Goal: Check status: Check status

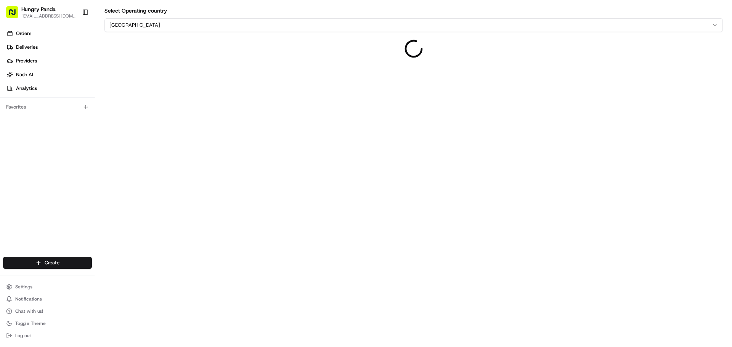
click at [131, 26] on html "Hungry Panda [EMAIL_ADDRESS][DOMAIN_NAME] Toggle Sidebar Orders Deliveries Prov…" at bounding box center [366, 173] width 732 height 347
click at [33, 33] on link "Orders" at bounding box center [49, 33] width 92 height 12
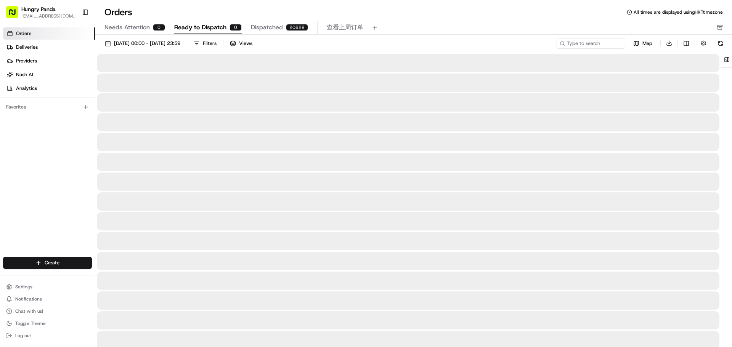
click at [263, 27] on span "Dispatched" at bounding box center [267, 27] width 32 height 9
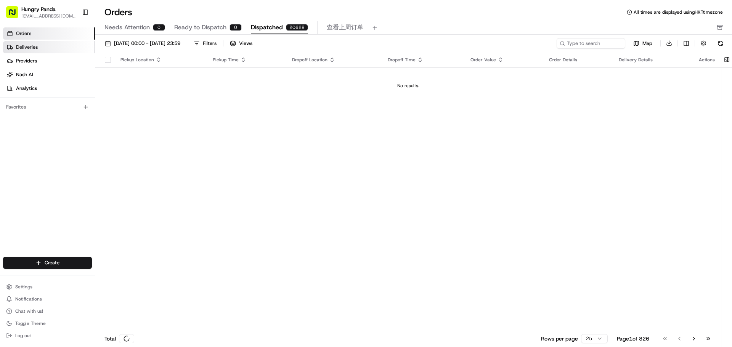
click at [37, 46] on span "Deliveries" at bounding box center [27, 47] width 22 height 7
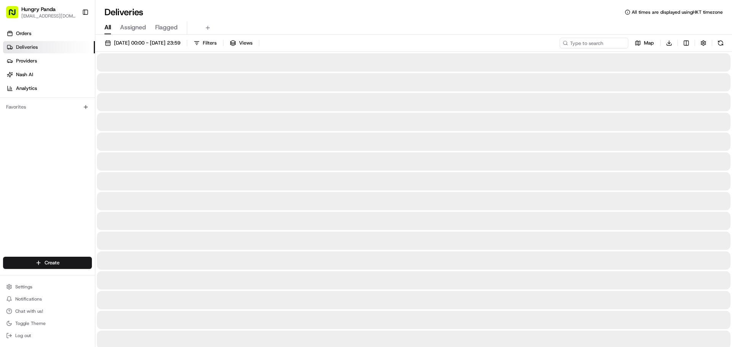
click at [128, 25] on span "Assigned" at bounding box center [133, 27] width 26 height 9
click at [642, 46] on button "Map" at bounding box center [644, 43] width 26 height 11
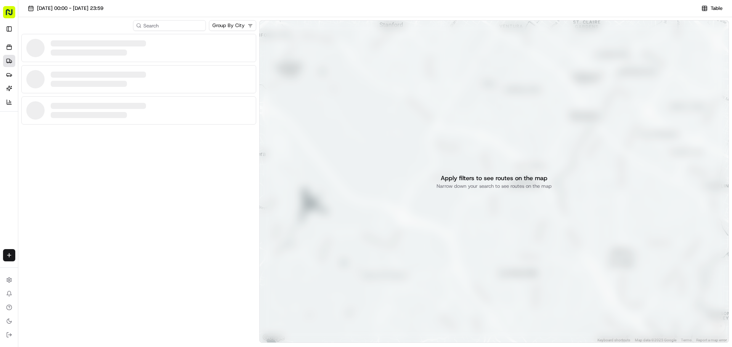
click at [6, 10] on rect "button" at bounding box center [9, 12] width 12 height 12
drag, startPoint x: 10, startPoint y: 11, endPoint x: 12, endPoint y: 21, distance: 10.1
click at [10, 12] on rect "button" at bounding box center [9, 12] width 12 height 12
click at [11, 27] on button "Toggle Sidebar" at bounding box center [9, 29] width 12 height 12
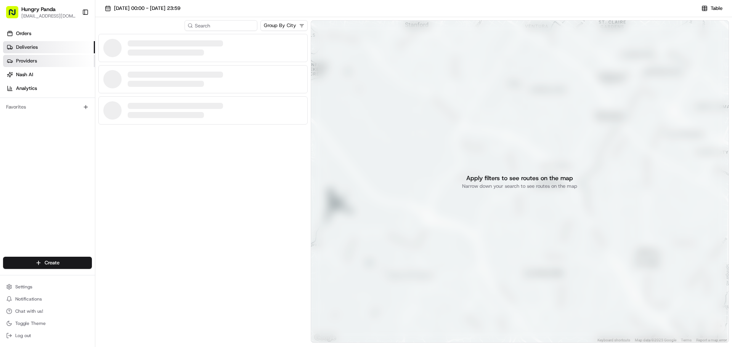
click at [31, 59] on span "Providers" at bounding box center [26, 61] width 21 height 7
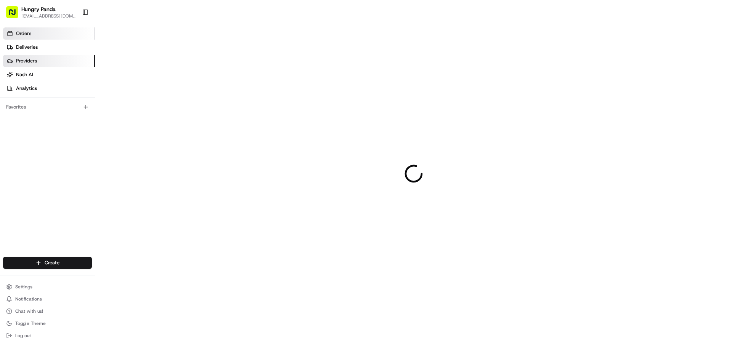
click at [40, 35] on link "Orders" at bounding box center [49, 33] width 92 height 12
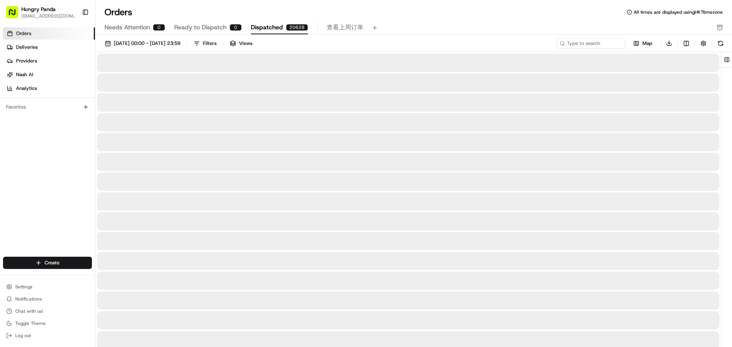
drag, startPoint x: 49, startPoint y: 36, endPoint x: 53, endPoint y: 36, distance: 3.8
click at [49, 36] on link "Orders" at bounding box center [49, 33] width 92 height 12
click at [338, 26] on span "查看上周订单" at bounding box center [345, 27] width 37 height 9
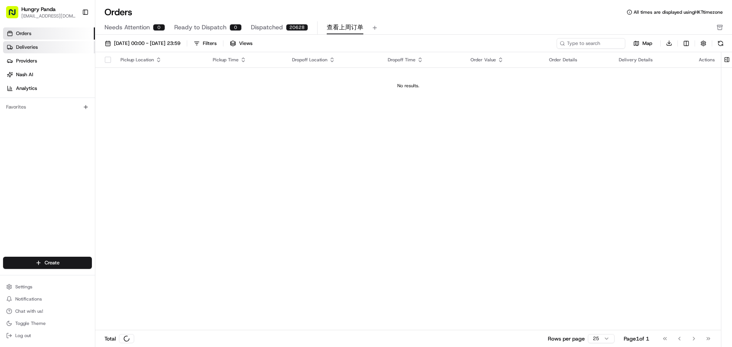
click at [54, 43] on link "Deliveries" at bounding box center [49, 47] width 92 height 12
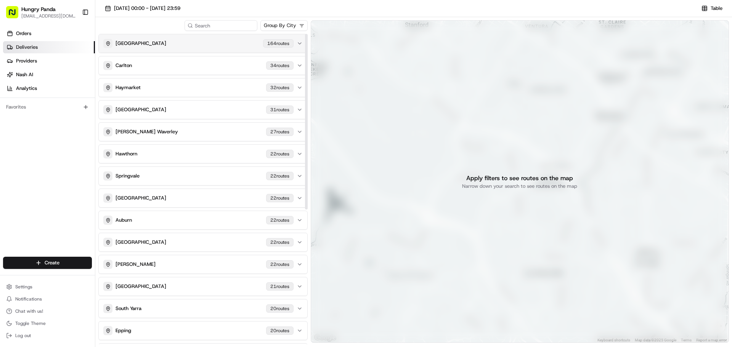
click at [235, 40] on div "Melbourne 164 route s" at bounding box center [198, 43] width 190 height 9
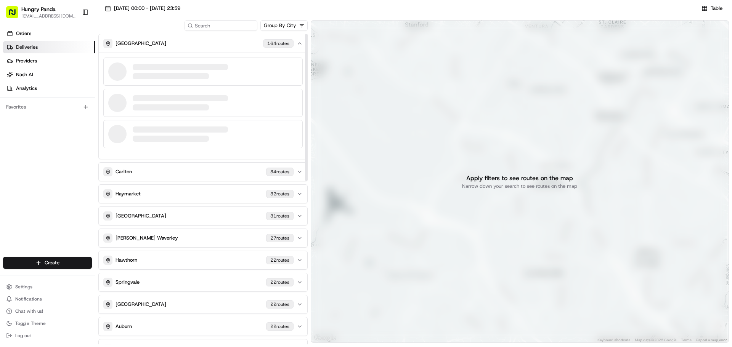
click at [240, 76] on div at bounding box center [202, 72] width 199 height 28
click at [219, 104] on div at bounding box center [180, 102] width 95 height 15
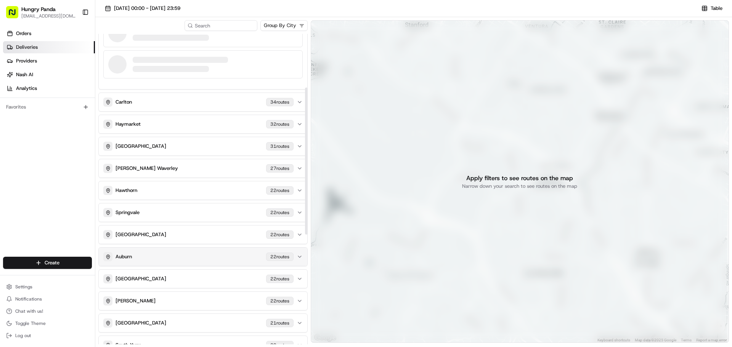
scroll to position [38, 0]
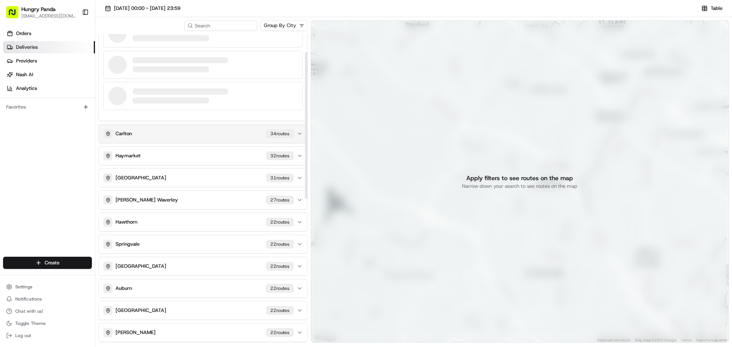
click at [240, 139] on button "Carlton [STREET_ADDRESS]" at bounding box center [203, 134] width 208 height 18
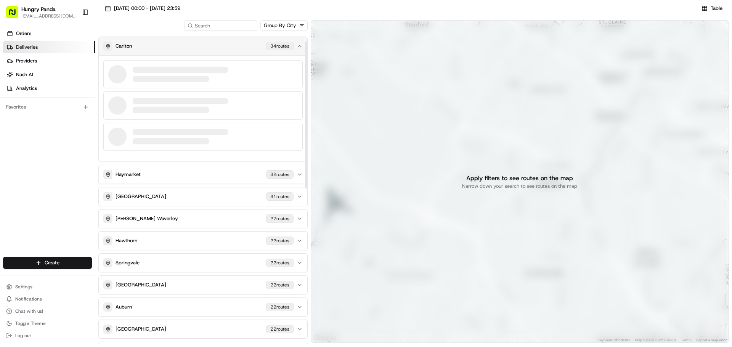
scroll to position [0, 0]
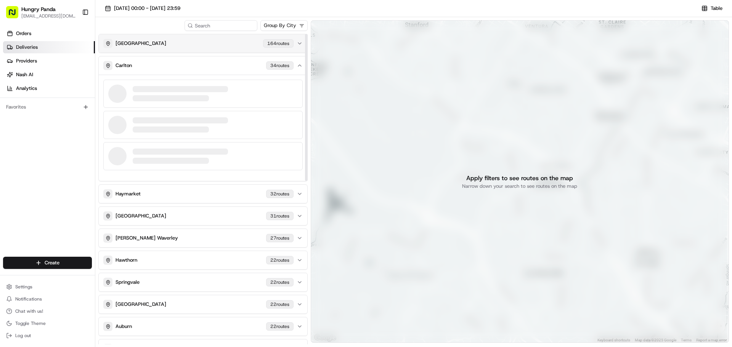
click at [228, 48] on button "Melbourne 164 route s" at bounding box center [203, 43] width 208 height 18
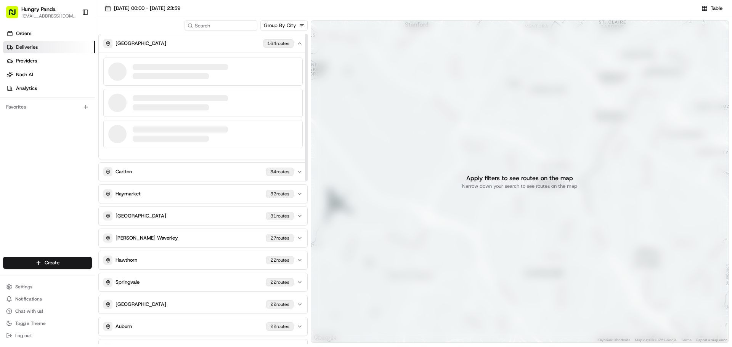
click at [169, 64] on div at bounding box center [180, 67] width 95 height 6
click at [139, 78] on div at bounding box center [171, 76] width 76 height 6
click at [138, 78] on div at bounding box center [171, 76] width 76 height 6
click at [137, 96] on div at bounding box center [180, 98] width 95 height 6
click at [127, 128] on div at bounding box center [202, 134] width 199 height 28
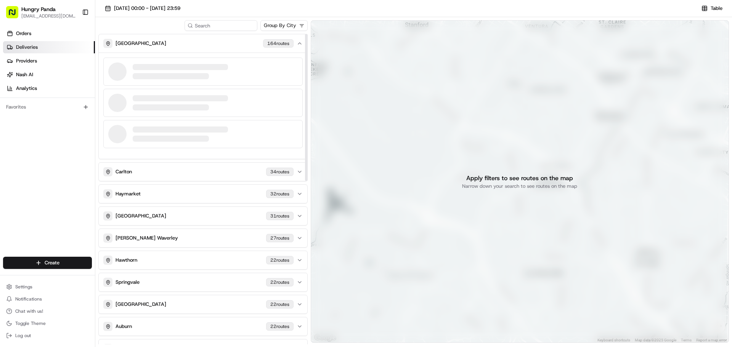
click at [117, 72] on div at bounding box center [117, 71] width 18 height 18
click at [149, 101] on div at bounding box center [180, 102] width 95 height 15
click at [149, 124] on div at bounding box center [202, 134] width 199 height 28
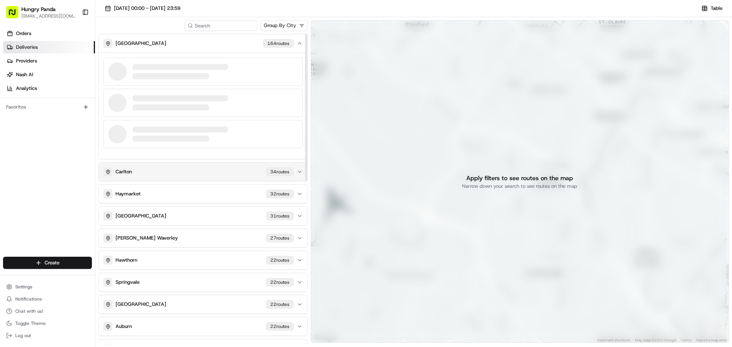
click at [214, 171] on div "Carlton [STREET_ADDRESS]" at bounding box center [198, 171] width 190 height 9
click at [178, 146] on div at bounding box center [202, 156] width 199 height 28
click at [171, 132] on div at bounding box center [171, 129] width 76 height 6
click at [159, 98] on div at bounding box center [171, 98] width 76 height 6
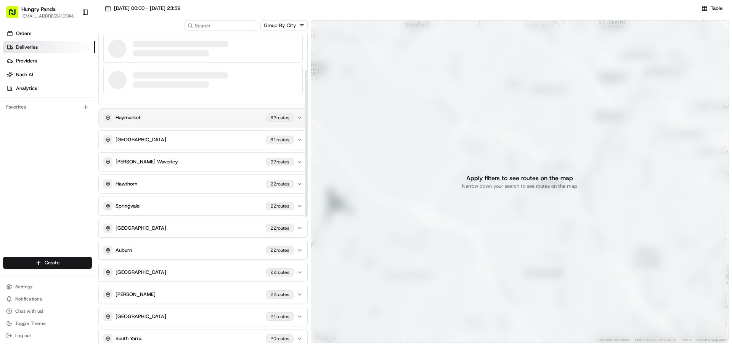
click at [170, 121] on div "Haymarket [STREET_ADDRESS]" at bounding box center [198, 117] width 190 height 9
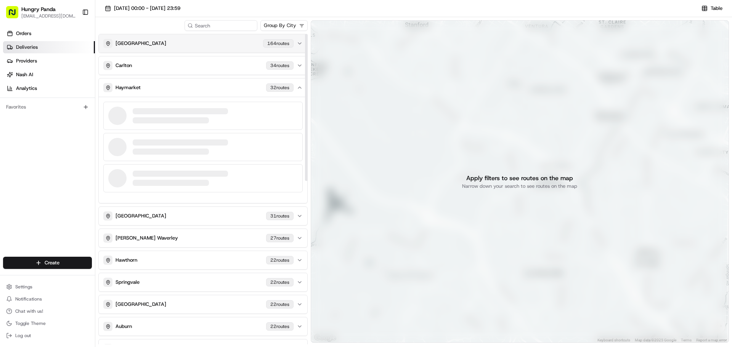
click at [182, 50] on button "Melbourne 164 route s" at bounding box center [203, 43] width 208 height 18
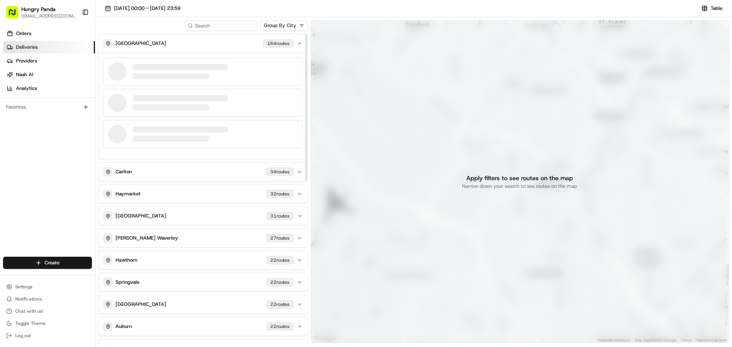
click at [162, 69] on div at bounding box center [180, 67] width 95 height 6
click at [156, 99] on div at bounding box center [180, 98] width 95 height 6
click at [152, 130] on div at bounding box center [180, 129] width 95 height 6
click at [159, 168] on div "Carlton [STREET_ADDRESS]" at bounding box center [198, 171] width 190 height 9
click at [150, 92] on div at bounding box center [180, 93] width 95 height 15
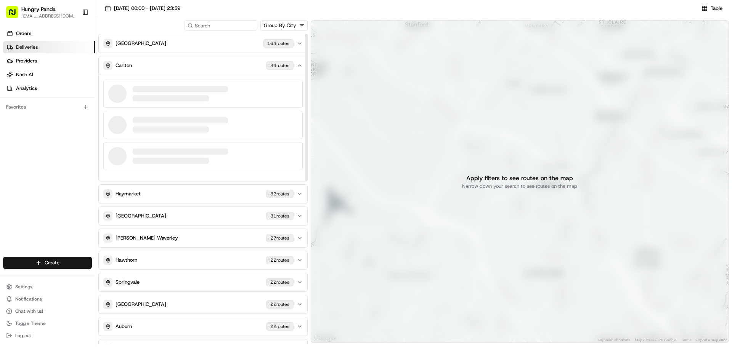
drag, startPoint x: 150, startPoint y: 121, endPoint x: 150, endPoint y: 142, distance: 21.3
click at [150, 121] on div at bounding box center [180, 120] width 95 height 6
click at [148, 152] on div at bounding box center [180, 152] width 95 height 6
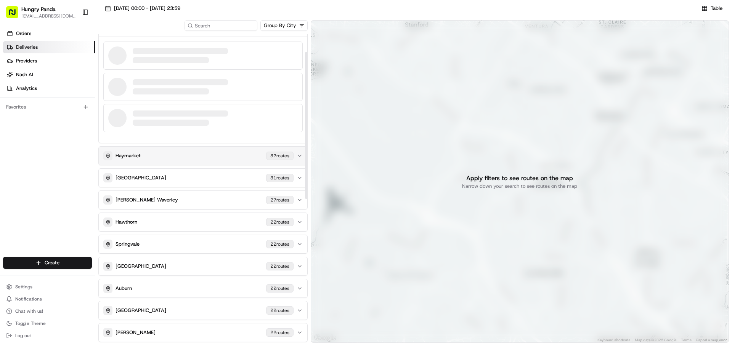
click at [163, 158] on div "Haymarket [STREET_ADDRESS]" at bounding box center [198, 155] width 190 height 9
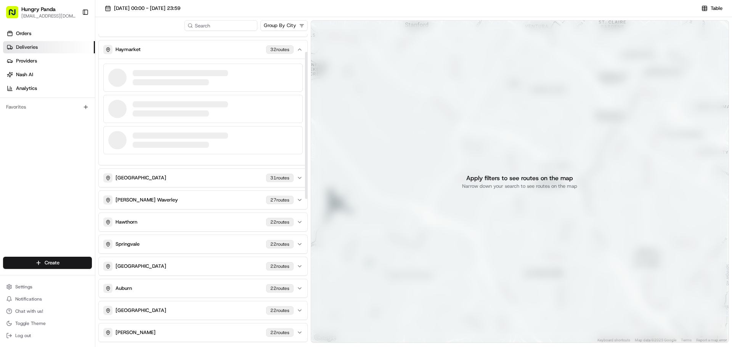
click at [160, 134] on div at bounding box center [180, 136] width 95 height 6
click at [153, 112] on div at bounding box center [171, 113] width 76 height 6
click at [150, 87] on div at bounding box center [202, 78] width 199 height 28
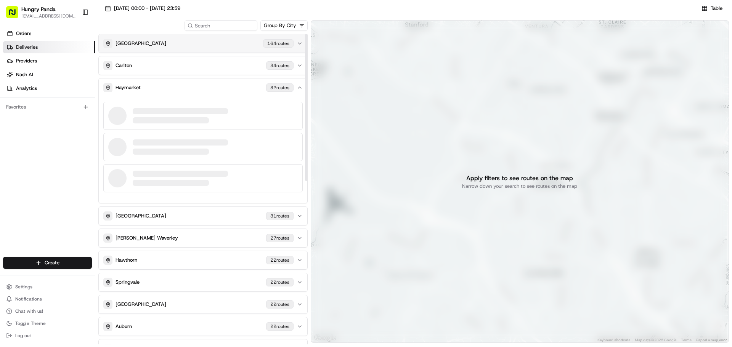
click at [210, 50] on button "Melbourne 164 route s" at bounding box center [203, 43] width 208 height 18
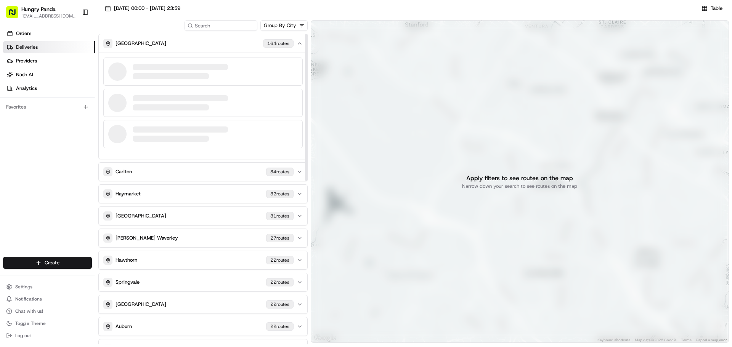
click at [175, 81] on div at bounding box center [202, 72] width 199 height 28
click at [169, 102] on div at bounding box center [180, 102] width 95 height 15
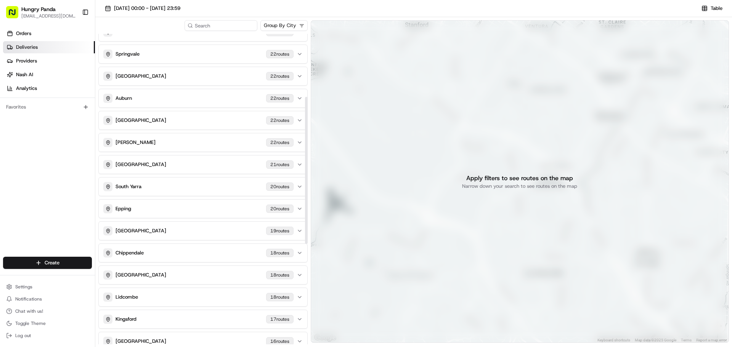
scroll to position [229, 0]
click at [164, 125] on button "Sydney [STREET_ADDRESS]" at bounding box center [203, 120] width 208 height 18
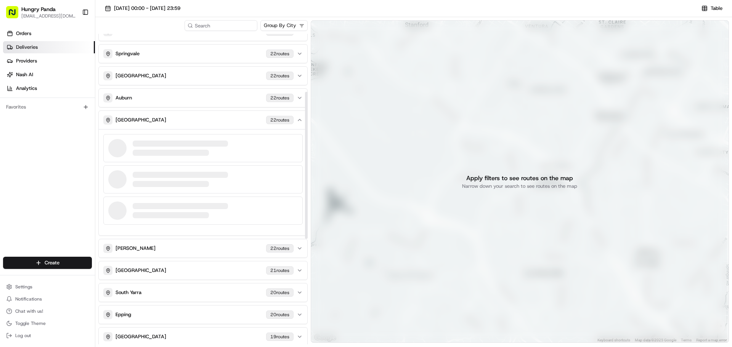
click at [170, 141] on div at bounding box center [180, 144] width 95 height 6
click at [160, 173] on div at bounding box center [180, 175] width 95 height 6
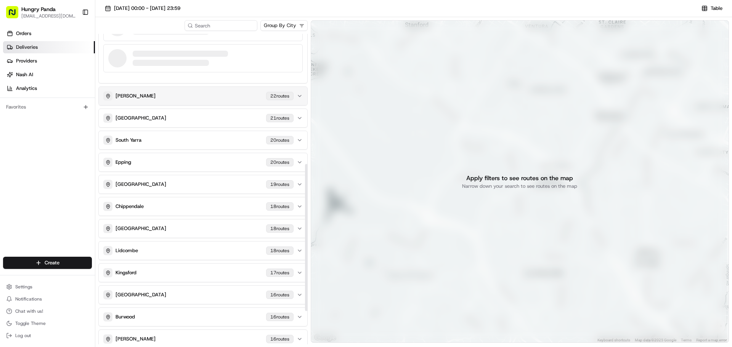
click at [173, 98] on div "[PERSON_NAME] [STREET_ADDRESS]" at bounding box center [198, 95] width 190 height 9
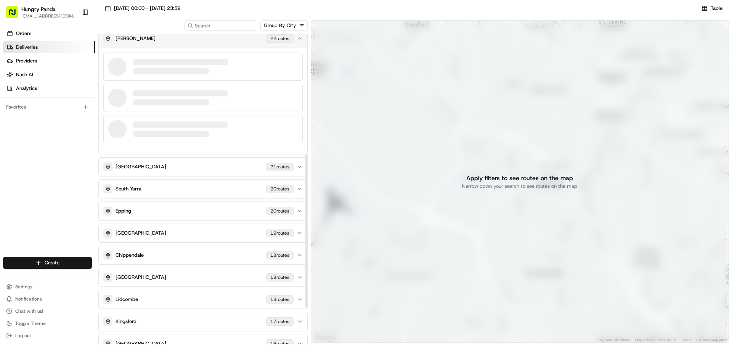
scroll to position [239, 0]
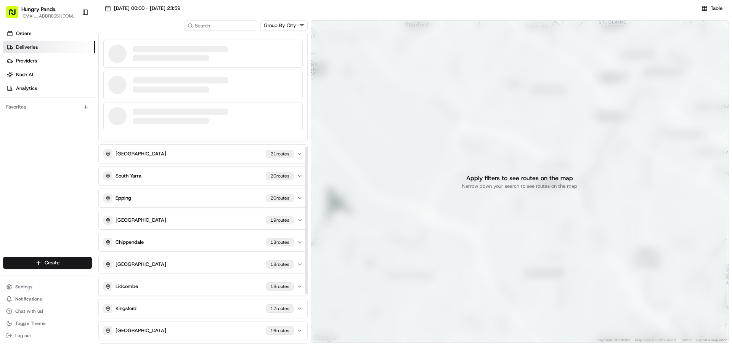
click at [173, 123] on div at bounding box center [171, 121] width 76 height 6
click at [157, 90] on div at bounding box center [171, 89] width 76 height 6
click at [151, 61] on div at bounding box center [171, 58] width 76 height 6
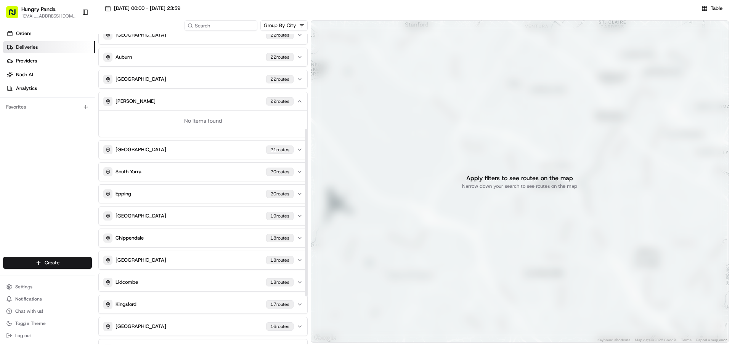
scroll to position [163, 0]
click at [158, 103] on div "[PERSON_NAME] [STREET_ADDRESS]" at bounding box center [198, 101] width 190 height 9
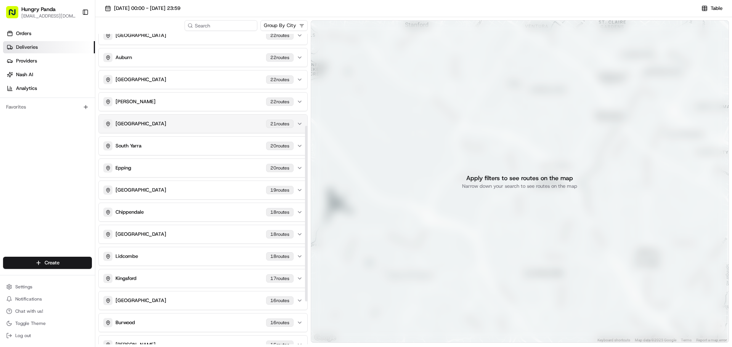
click at [162, 123] on div "Richmond 21 route s" at bounding box center [198, 123] width 190 height 9
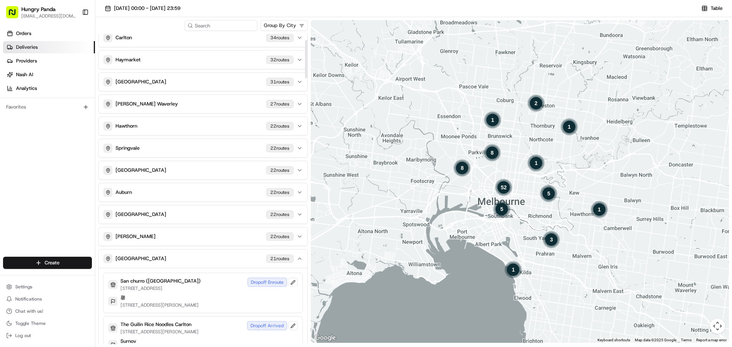
scroll to position [0, 0]
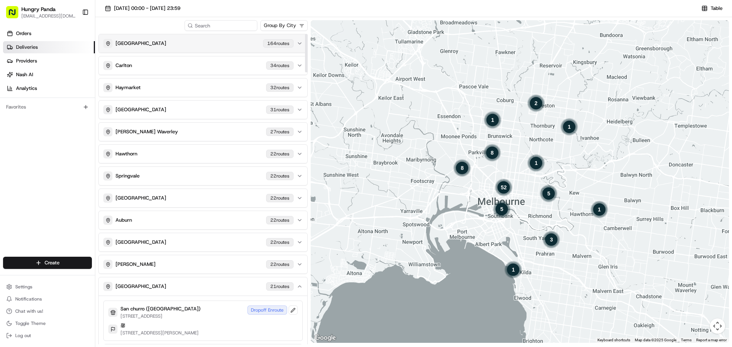
click at [196, 46] on div "Melbourne 164 route s" at bounding box center [198, 43] width 190 height 9
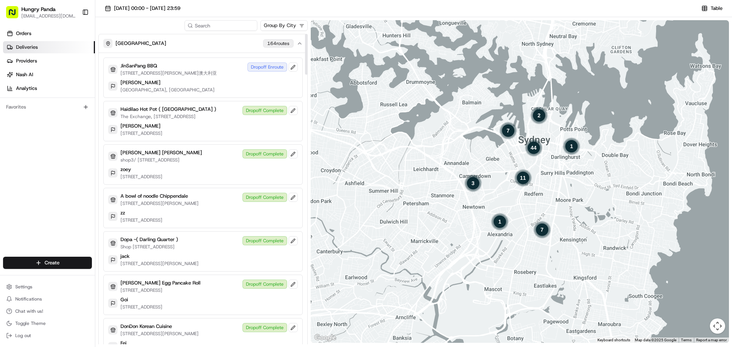
click at [182, 70] on p "[STREET_ADDRESS][PERSON_NAME]澳大利亚" at bounding box center [168, 73] width 96 height 6
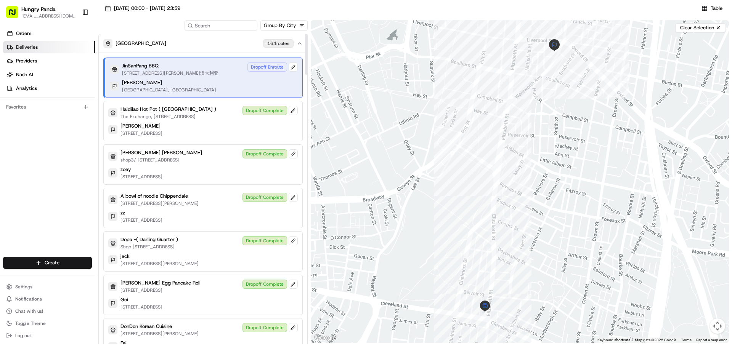
click at [207, 72] on p "[STREET_ADDRESS][PERSON_NAME]澳大利亚" at bounding box center [170, 73] width 96 height 6
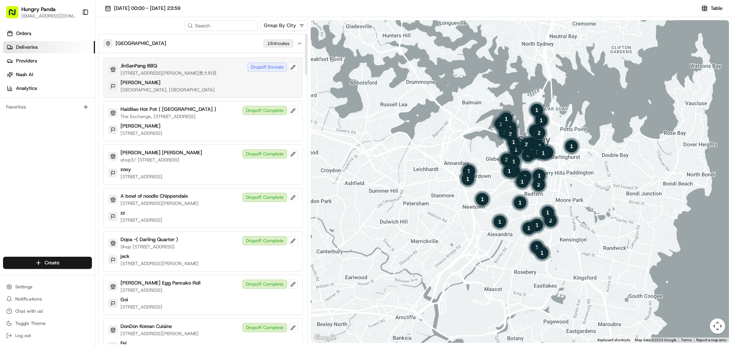
click at [207, 72] on p "[STREET_ADDRESS][PERSON_NAME]澳大利亚" at bounding box center [168, 73] width 96 height 6
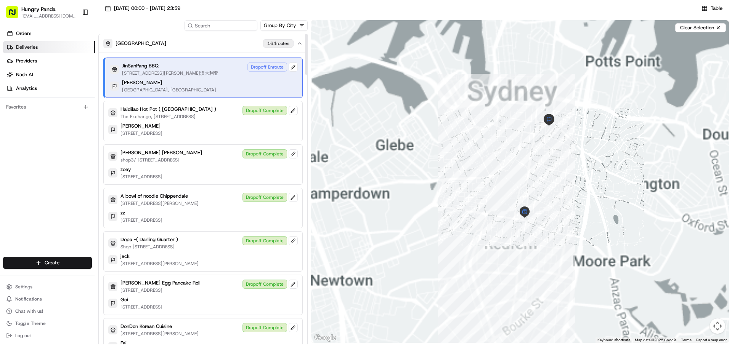
click at [188, 87] on p "[GEOGRAPHIC_DATA], [GEOGRAPHIC_DATA]" at bounding box center [169, 90] width 94 height 6
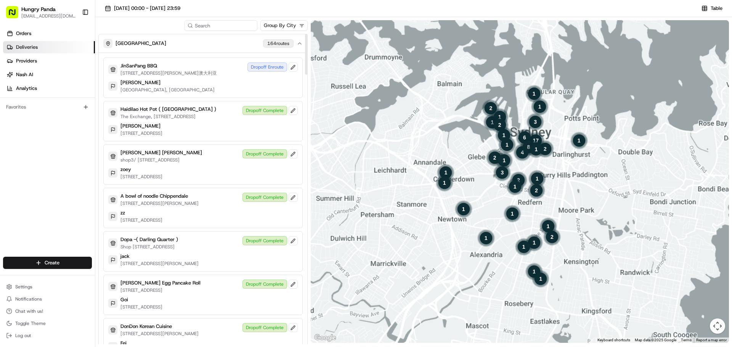
click at [188, 87] on p "[GEOGRAPHIC_DATA], [GEOGRAPHIC_DATA]" at bounding box center [167, 90] width 94 height 6
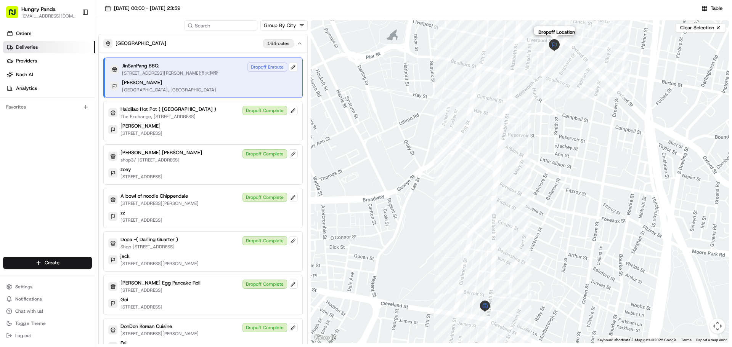
click at [552, 46] on img "dropoff-job_827QkkUoGbGcYukfgf67Av" at bounding box center [554, 45] width 12 height 12
click at [486, 307] on img "pickup-job_827QkkUoGbGcYukfgf67Av" at bounding box center [484, 306] width 11 height 11
click at [294, 69] on button at bounding box center [292, 66] width 9 height 9
click at [216, 115] on p "The Exchange, [STREET_ADDRESS]" at bounding box center [168, 117] width 96 height 6
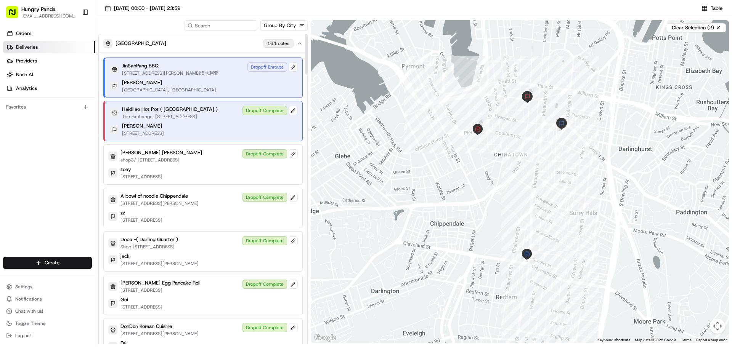
click at [263, 112] on div "Dropoff Complete" at bounding box center [269, 110] width 55 height 9
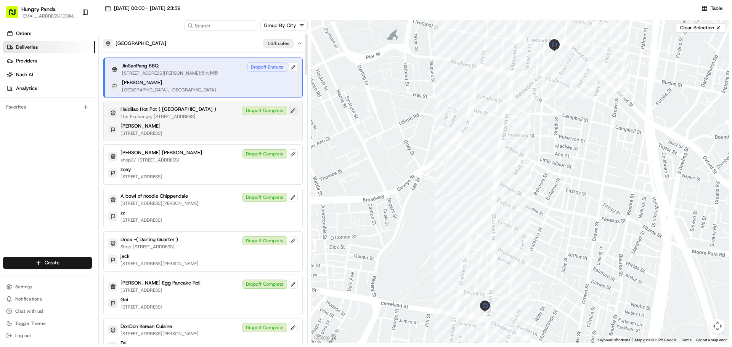
click at [292, 112] on button at bounding box center [292, 110] width 9 height 9
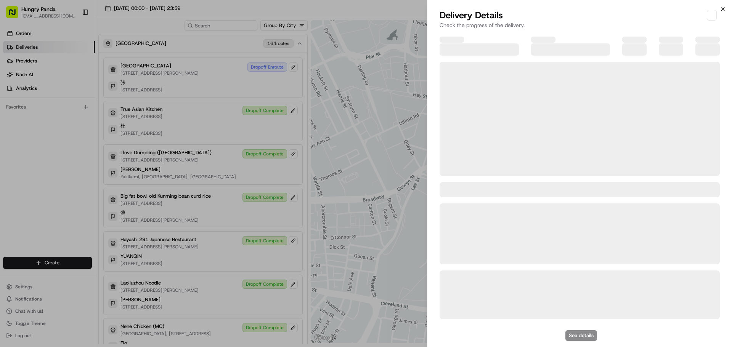
drag, startPoint x: 725, startPoint y: 8, endPoint x: 722, endPoint y: 10, distance: 4.1
click at [725, 8] on div "Close Delivery Details Check the progress of the delivery. See details" at bounding box center [579, 173] width 305 height 347
click at [721, 10] on icon "button" at bounding box center [722, 9] width 6 height 6
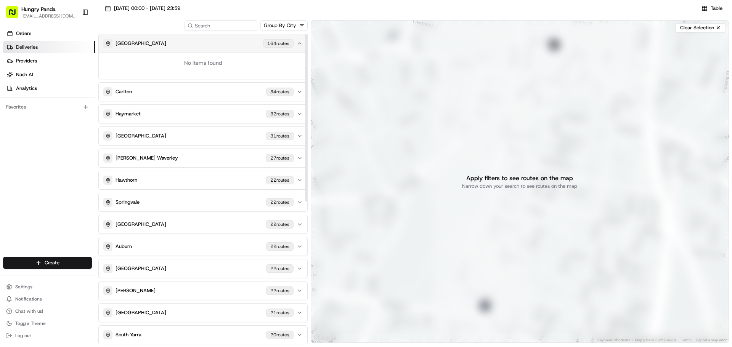
click at [299, 43] on icon "button" at bounding box center [299, 43] width 6 height 6
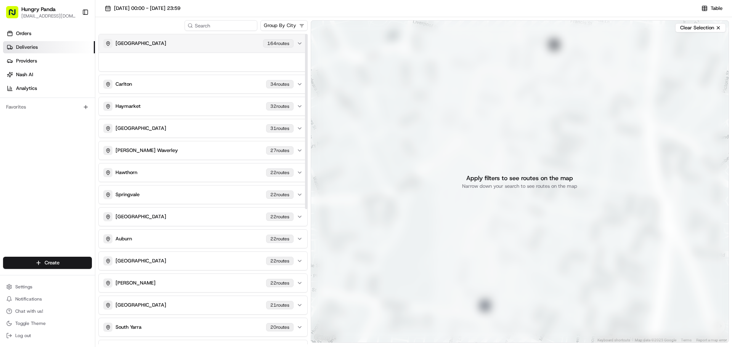
click at [299, 43] on icon "button" at bounding box center [299, 43] width 6 height 6
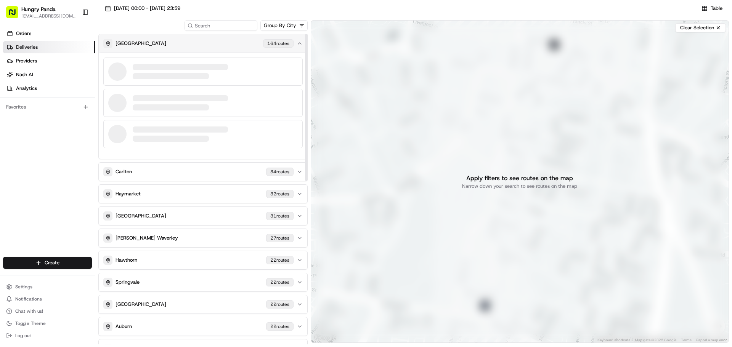
click at [296, 43] on icon "button" at bounding box center [299, 43] width 6 height 6
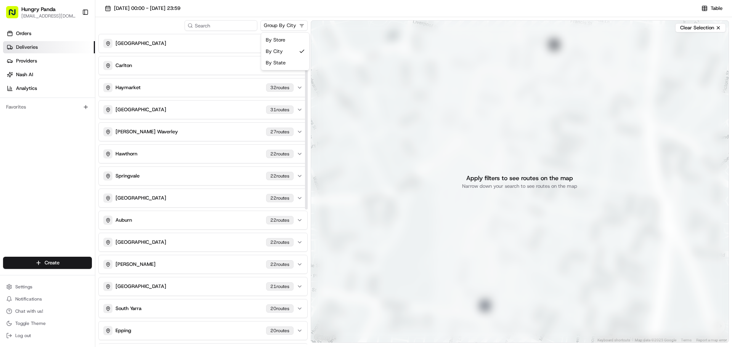
click at [290, 25] on html "Hungry Panda [EMAIL_ADDRESS][DOMAIN_NAME] Toggle Sidebar Orders Deliveries Prov…" at bounding box center [366, 173] width 732 height 347
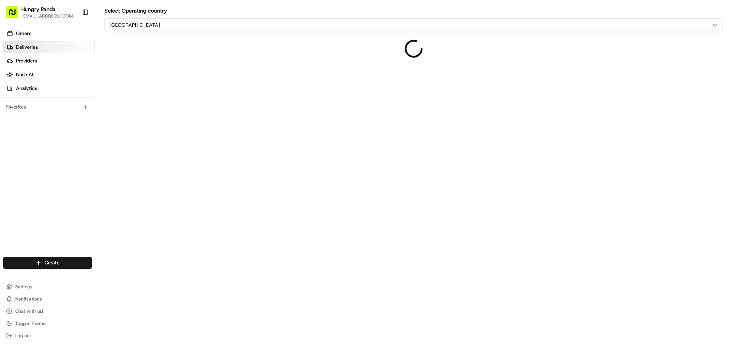
click at [18, 45] on span "Deliveries" at bounding box center [27, 47] width 22 height 7
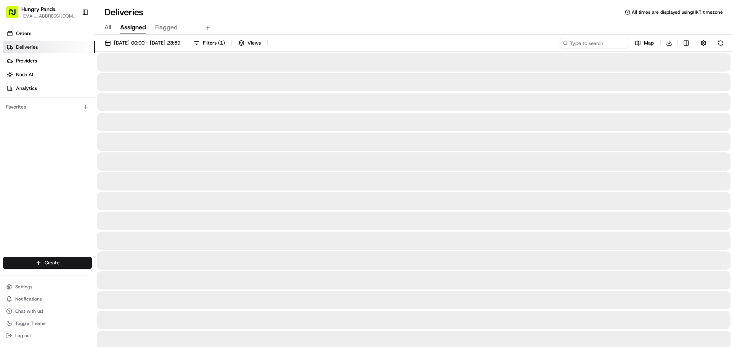
click at [134, 27] on span "Assigned" at bounding box center [133, 27] width 26 height 9
click at [644, 43] on span "Map" at bounding box center [649, 43] width 10 height 7
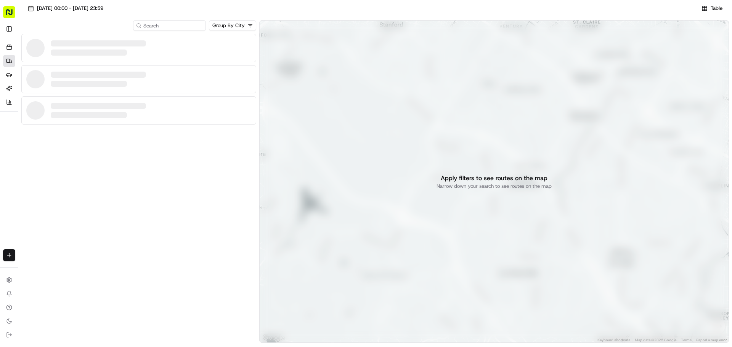
click at [548, 179] on div "Apply filters to see routes on the map Narrow down your search to see routes on…" at bounding box center [493, 181] width 469 height 323
click at [520, 183] on p "Narrow down your search to see routes on the map" at bounding box center [493, 186] width 115 height 7
click at [708, 5] on button "Table" at bounding box center [712, 8] width 28 height 11
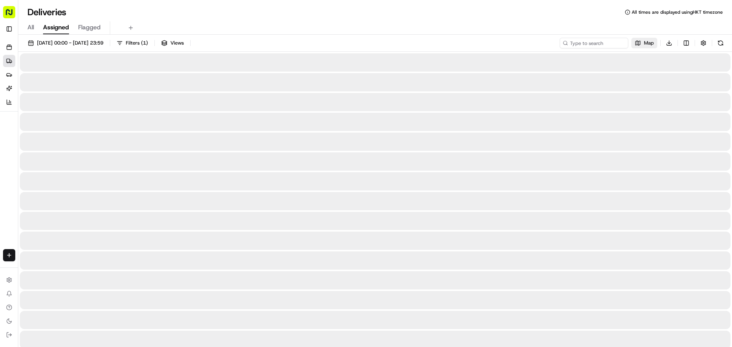
click at [641, 42] on button "Map" at bounding box center [644, 43] width 26 height 11
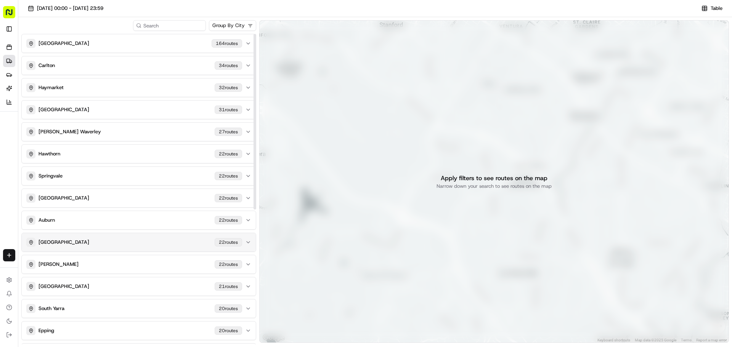
click at [245, 243] on icon "button" at bounding box center [248, 242] width 6 height 6
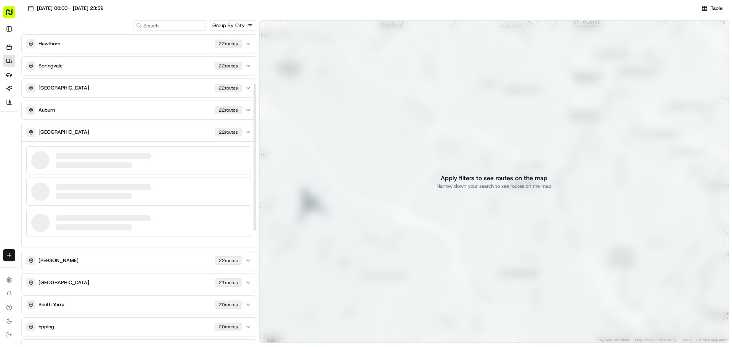
scroll to position [114, 0]
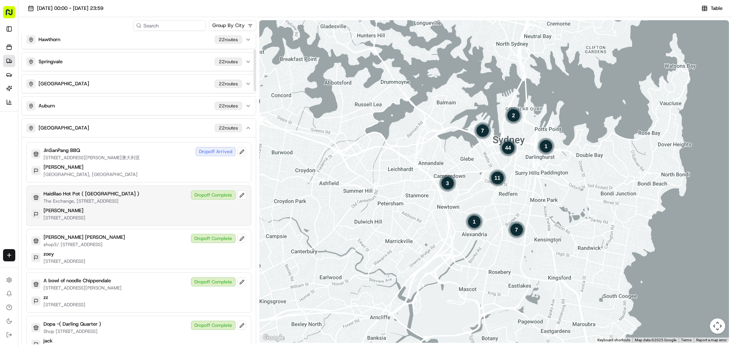
click at [205, 196] on div "Dropoff Complete" at bounding box center [218, 195] width 55 height 9
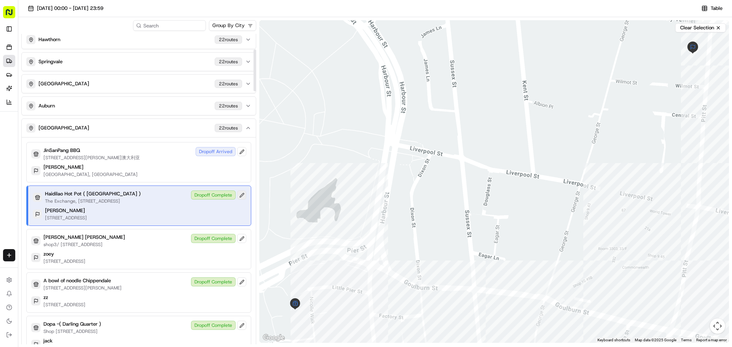
click at [238, 197] on button at bounding box center [241, 195] width 9 height 9
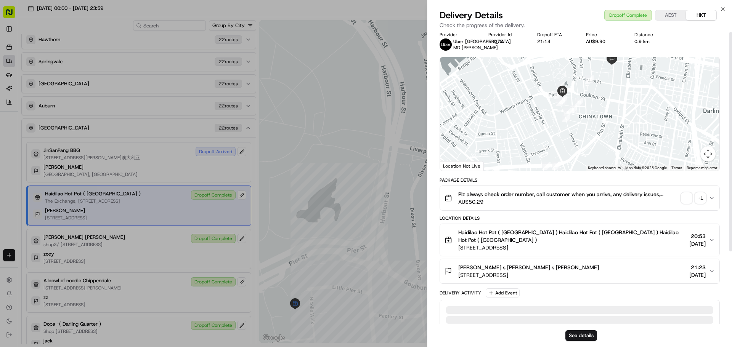
scroll to position [0, 0]
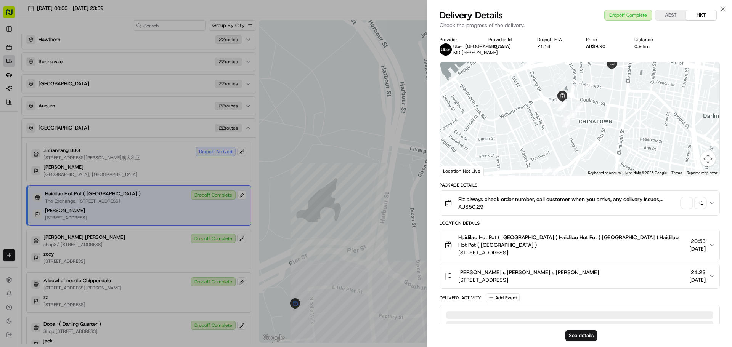
click at [714, 205] on icon "button" at bounding box center [711, 203] width 6 height 6
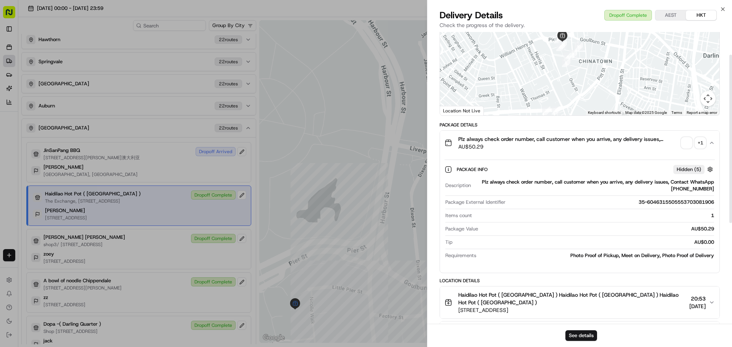
scroll to position [76, 0]
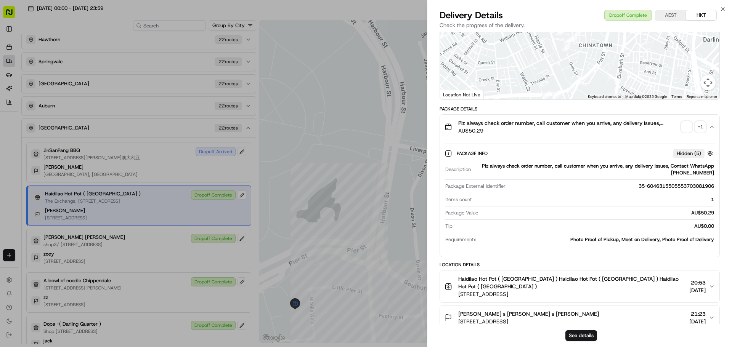
click at [627, 249] on div "Package Info Hidden ( 5 ) Description Plz always check order number, call custo…" at bounding box center [579, 195] width 279 height 112
click at [581, 334] on button "See details" at bounding box center [581, 335] width 32 height 11
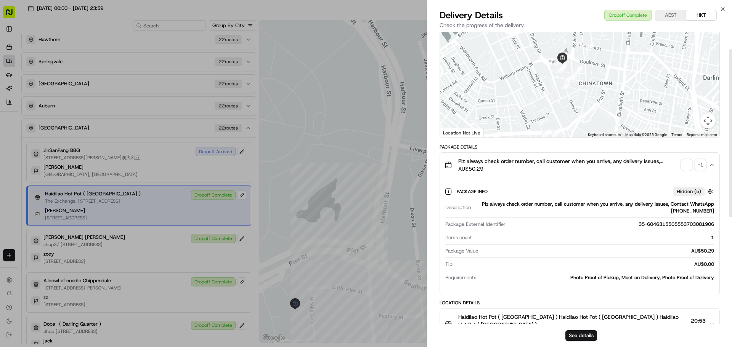
scroll to position [0, 0]
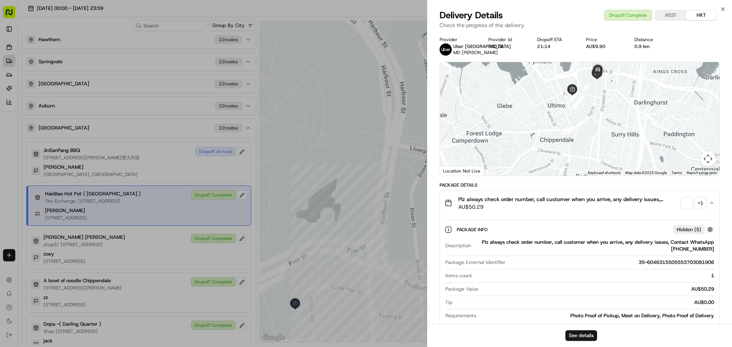
click at [674, 14] on button "AEST" at bounding box center [670, 15] width 30 height 10
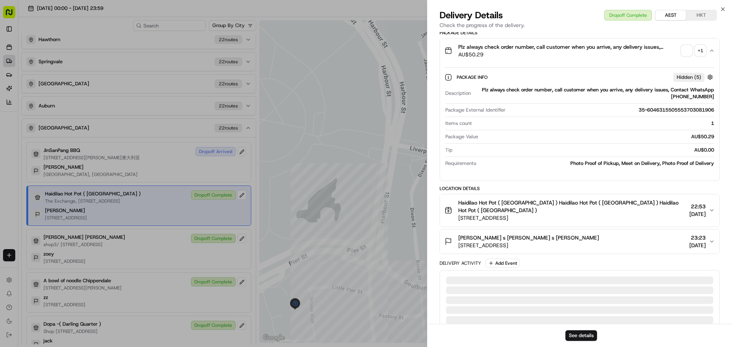
scroll to position [191, 0]
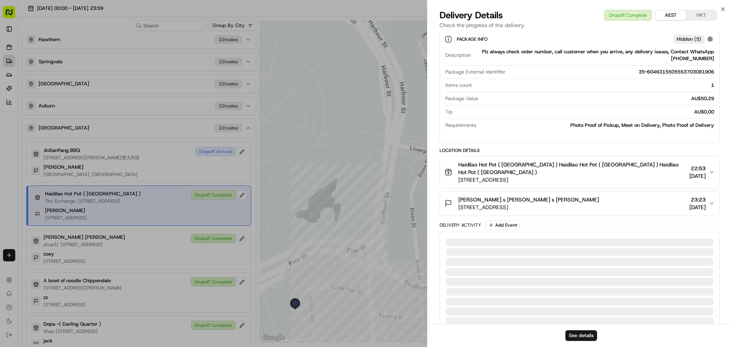
click at [708, 171] on icon "button" at bounding box center [711, 172] width 6 height 6
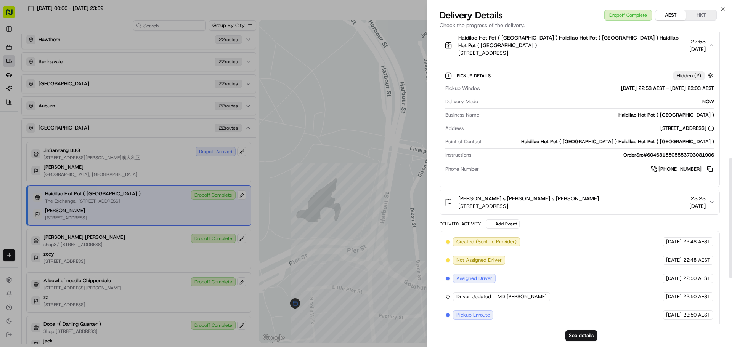
scroll to position [305, 0]
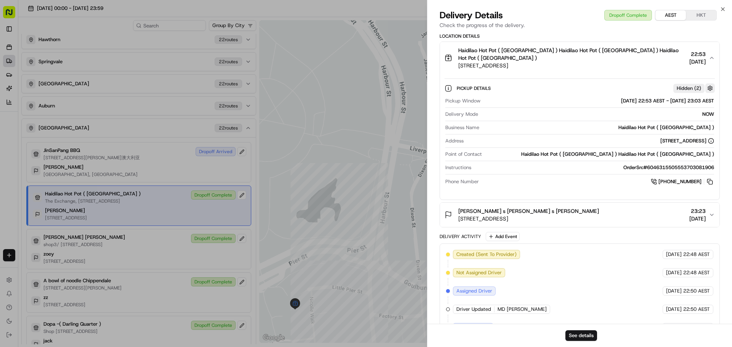
click at [707, 87] on button "button" at bounding box center [710, 88] width 10 height 10
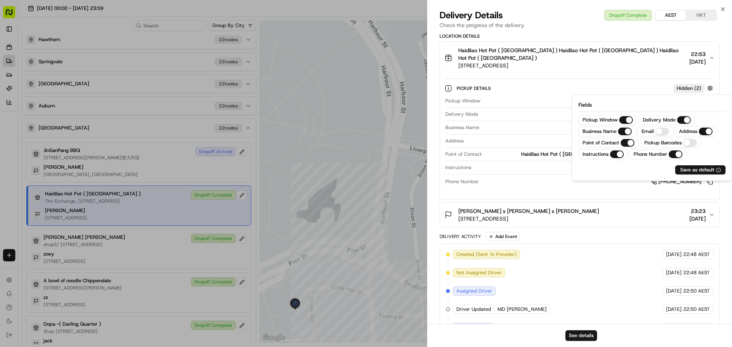
click at [692, 89] on span "Hidden ( 2 )" at bounding box center [688, 88] width 24 height 7
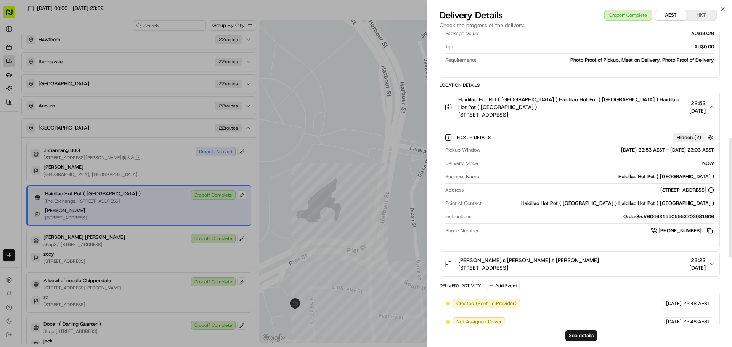
scroll to position [191, 0]
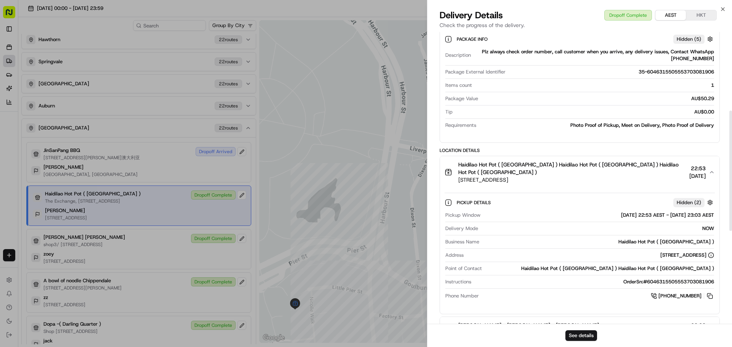
click at [698, 13] on button "HKT" at bounding box center [700, 15] width 30 height 10
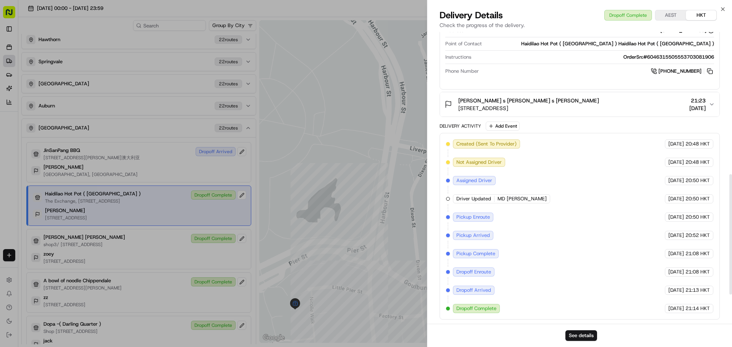
scroll to position [416, 0]
click at [477, 291] on span "Dropoff Arrived" at bounding box center [473, 290] width 35 height 7
click at [664, 306] on div "16/08/2025 21:14 HKT" at bounding box center [688, 308] width 48 height 9
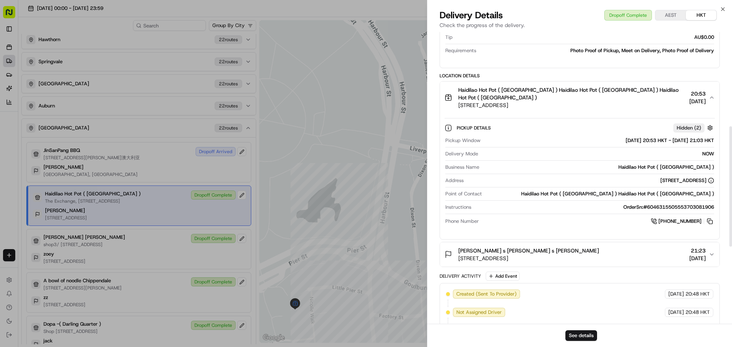
scroll to position [225, 0]
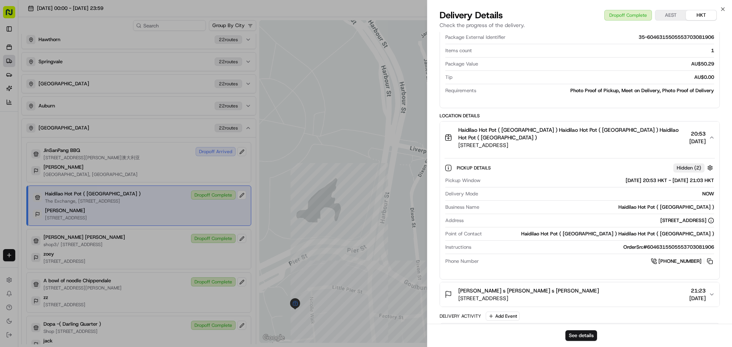
click at [624, 18] on div "Dropoff Complete AEST HKT" at bounding box center [660, 15] width 112 height 11
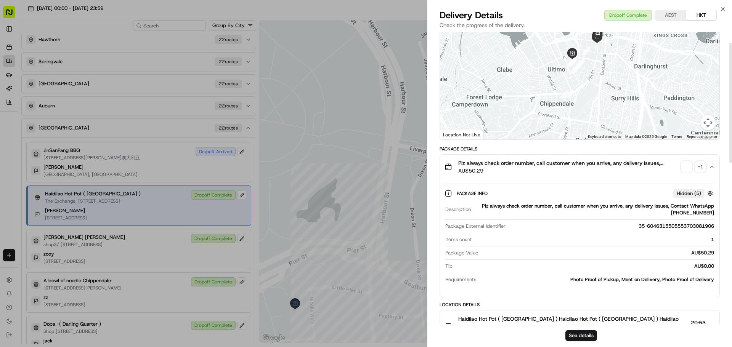
scroll to position [0, 0]
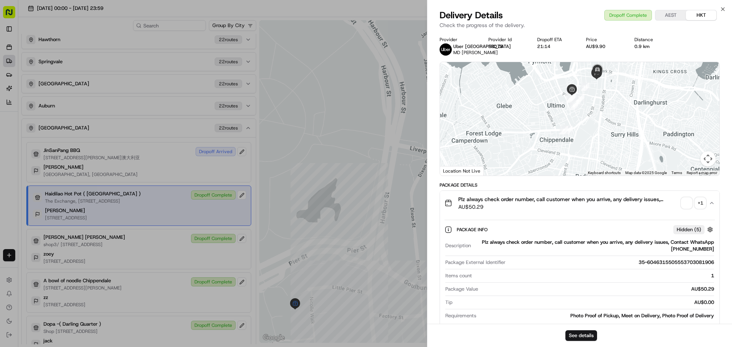
click at [447, 207] on icon "button" at bounding box center [448, 203] width 8 height 8
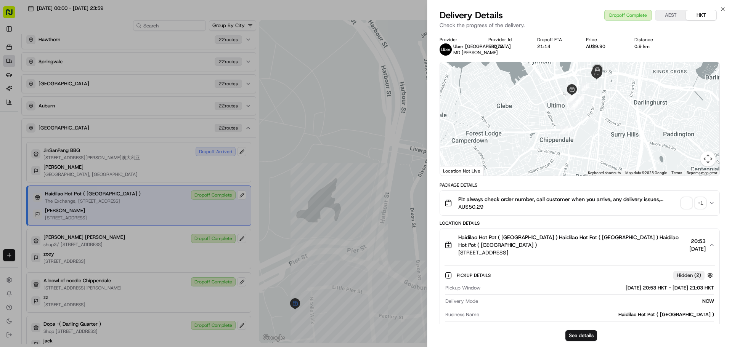
click at [447, 244] on icon "button" at bounding box center [448, 244] width 6 height 5
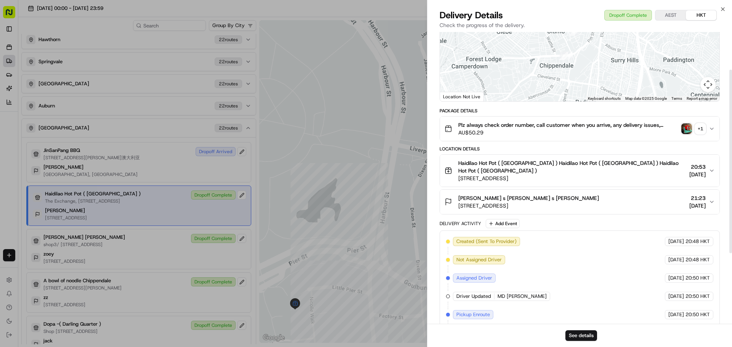
scroll to position [76, 0]
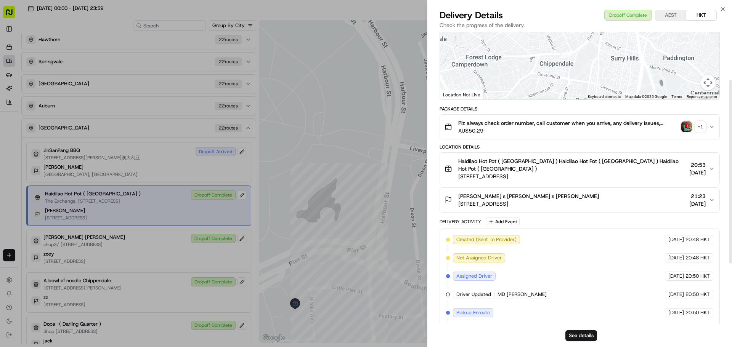
click at [465, 203] on span "115 Bathurst St, Sydney NSW 2000, Australia" at bounding box center [528, 204] width 141 height 8
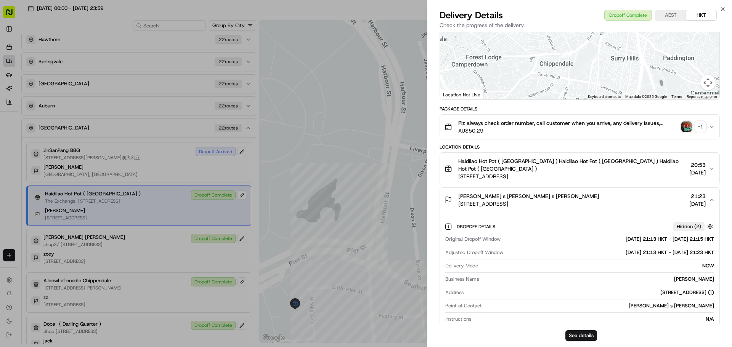
click at [467, 228] on span "Dropoff Details" at bounding box center [476, 227] width 40 height 6
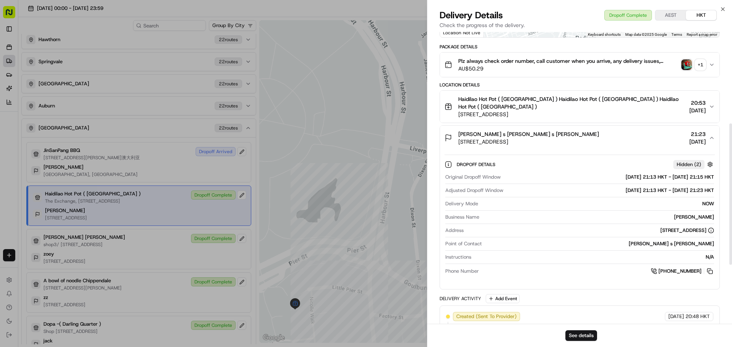
scroll to position [191, 0]
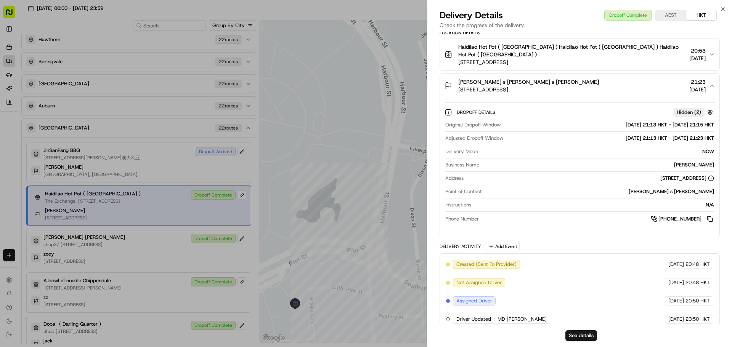
click at [487, 227] on div "Dropoff Details Hidden ( 2 ) Original Dropoff Window 16/08/2025 21:13 HKT - 16/…" at bounding box center [579, 164] width 279 height 133
click at [506, 200] on div "Original Dropoff Window 16/08/2025 21:13 HKT - 16/08/2025 21:15 HKT Adjusted Dr…" at bounding box center [579, 172] width 270 height 108
click at [500, 183] on div "Address 115 Bathurst St, Sydney NSW 2000, Australia" at bounding box center [579, 180] width 269 height 10
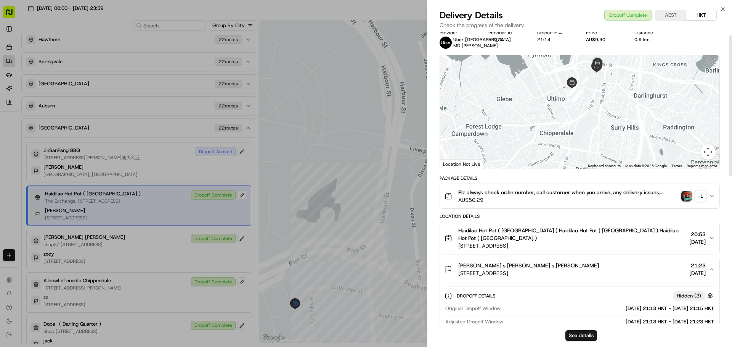
scroll to position [6, 0]
click at [685, 196] on img "button" at bounding box center [686, 196] width 11 height 11
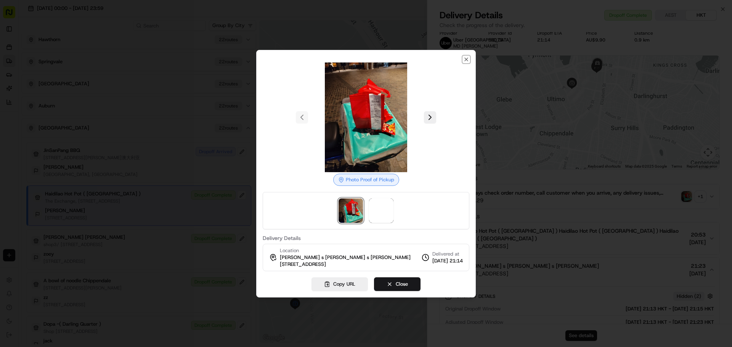
drag, startPoint x: 467, startPoint y: 58, endPoint x: 515, endPoint y: 157, distance: 109.4
click at [467, 58] on icon "button" at bounding box center [465, 59] width 3 height 3
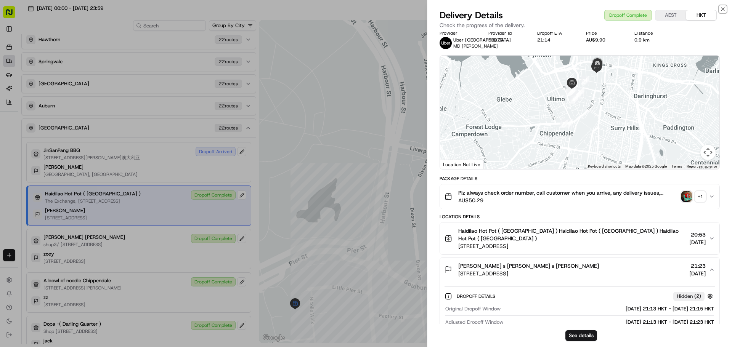
click at [721, 7] on icon "button" at bounding box center [722, 9] width 6 height 6
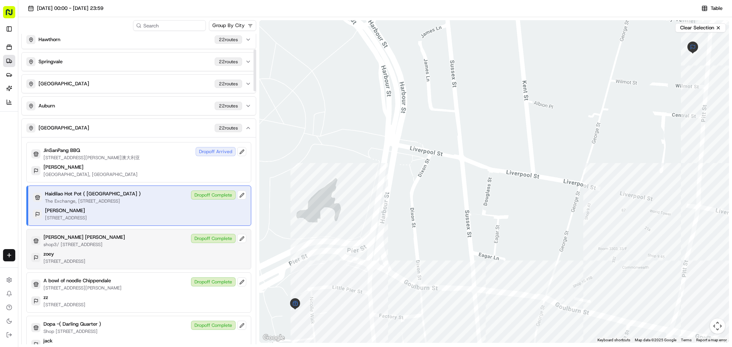
click at [211, 243] on div "Dropoff Complete" at bounding box center [218, 238] width 55 height 9
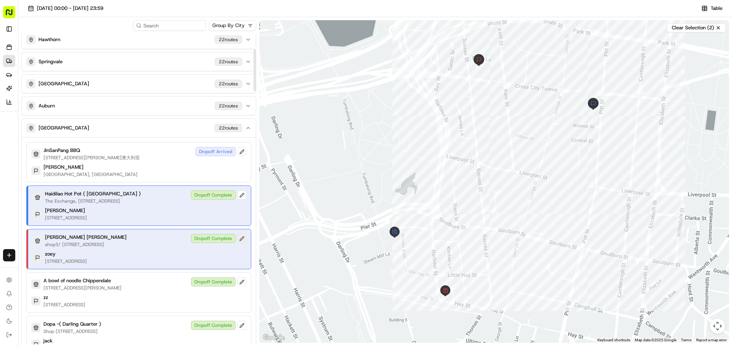
click at [241, 243] on button at bounding box center [241, 238] width 9 height 9
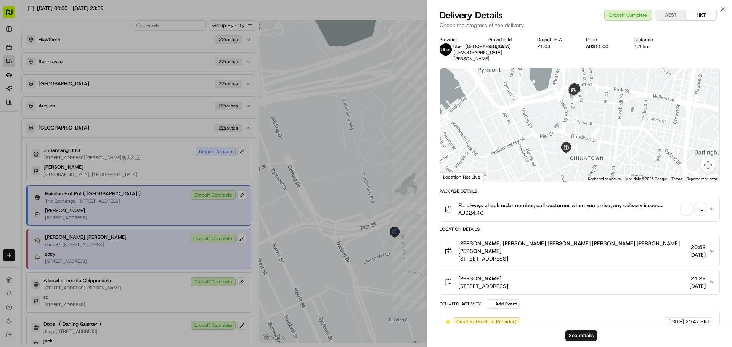
click at [687, 209] on span "button" at bounding box center [686, 209] width 11 height 11
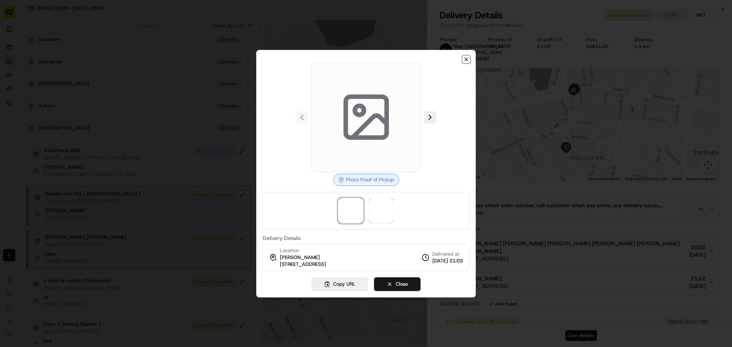
click at [467, 61] on icon "button" at bounding box center [466, 59] width 6 height 6
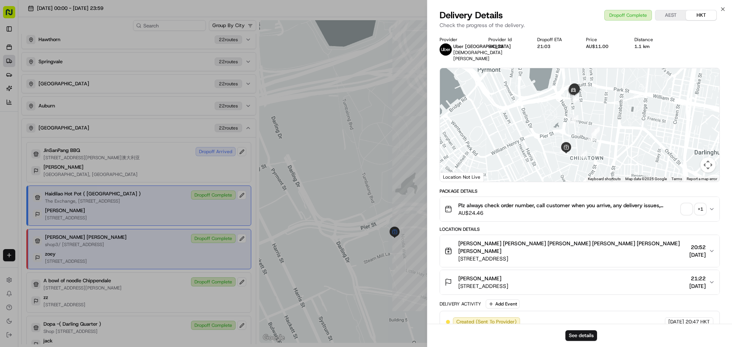
click at [701, 210] on div "+ 1" at bounding box center [700, 209] width 11 height 11
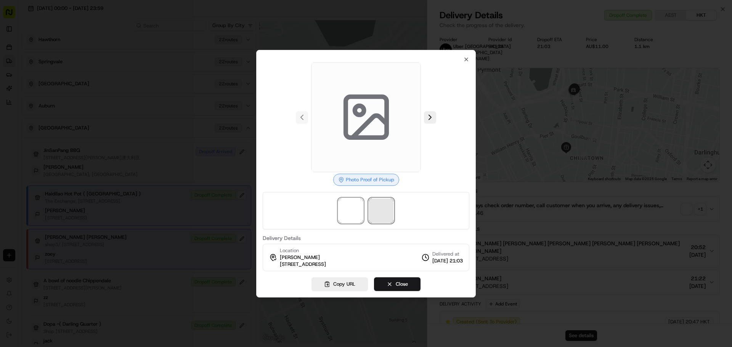
click at [384, 213] on span at bounding box center [381, 211] width 24 height 24
click at [345, 213] on span at bounding box center [350, 211] width 24 height 24
click at [388, 212] on span at bounding box center [381, 211] width 24 height 24
click at [351, 212] on span at bounding box center [350, 211] width 24 height 24
click at [389, 213] on span at bounding box center [381, 211] width 24 height 24
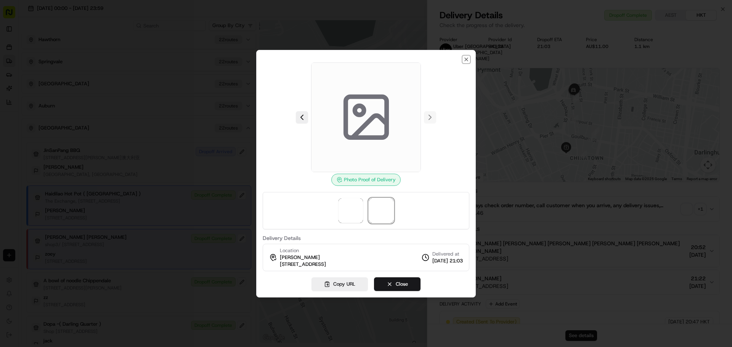
drag, startPoint x: 467, startPoint y: 59, endPoint x: 473, endPoint y: 69, distance: 11.1
click at [467, 59] on icon "button" at bounding box center [466, 59] width 6 height 6
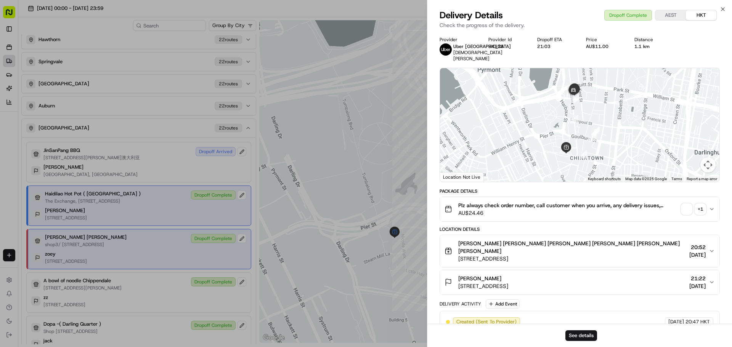
click at [712, 210] on icon "button" at bounding box center [711, 209] width 6 height 6
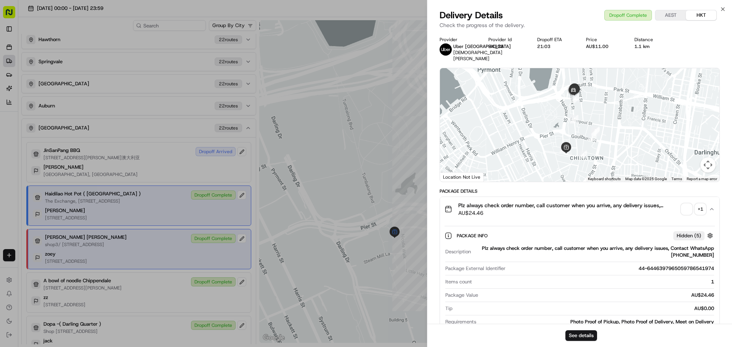
click at [712, 210] on icon "button" at bounding box center [711, 209] width 6 height 6
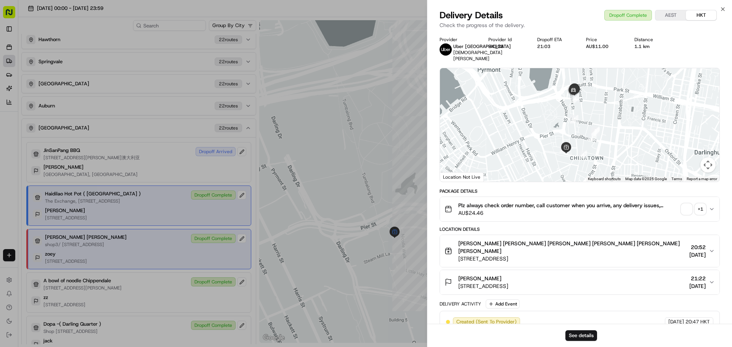
click at [701, 210] on div "+ 1" at bounding box center [700, 209] width 11 height 11
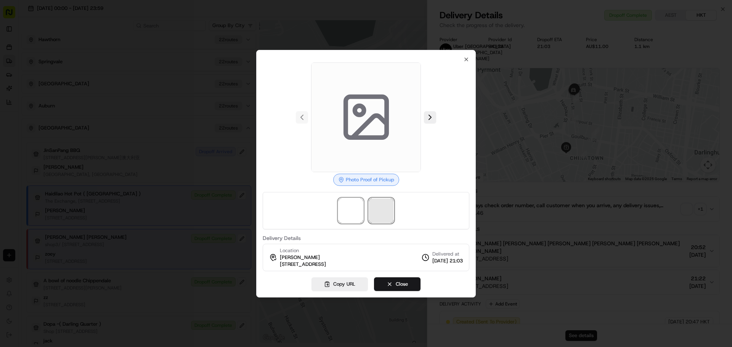
click at [383, 211] on span at bounding box center [381, 211] width 24 height 24
click at [346, 217] on span at bounding box center [350, 211] width 24 height 24
click at [466, 59] on icon "button" at bounding box center [465, 59] width 3 height 3
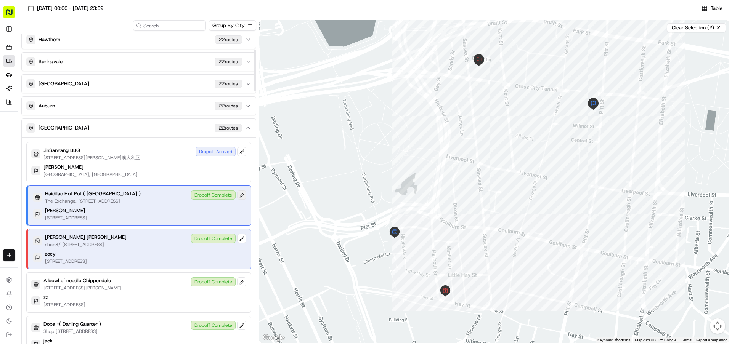
click at [242, 195] on button at bounding box center [241, 195] width 9 height 9
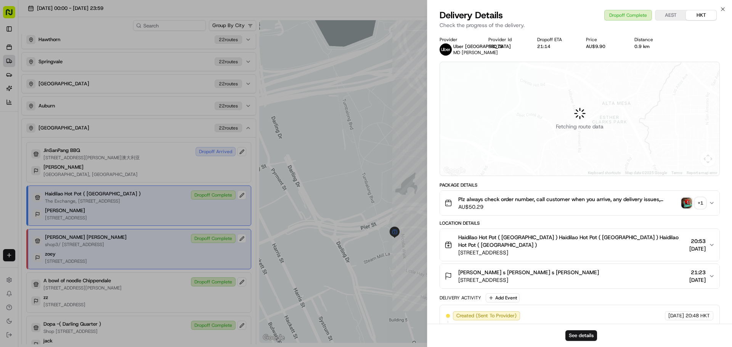
click at [685, 201] on img "button" at bounding box center [686, 203] width 11 height 11
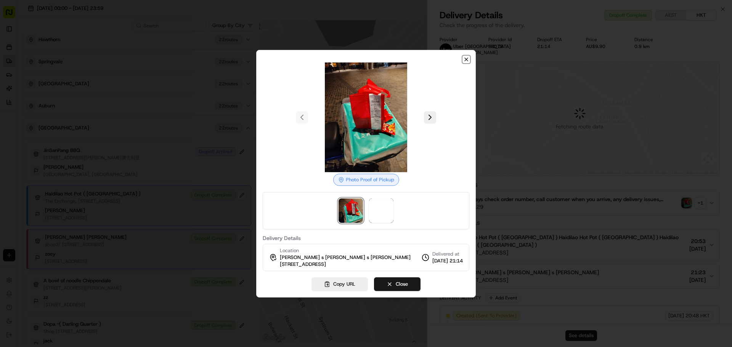
click at [466, 59] on icon "button" at bounding box center [466, 59] width 6 height 6
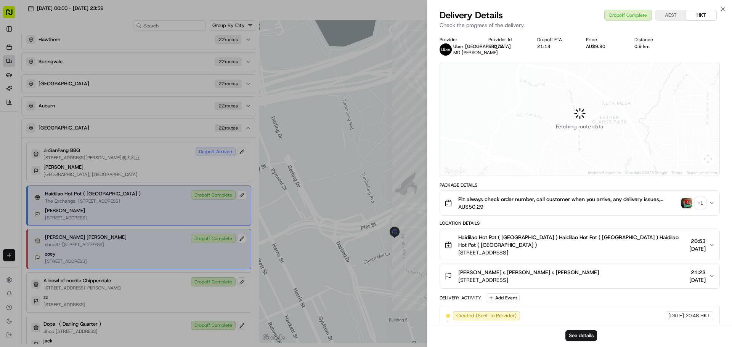
click at [686, 204] on img "button" at bounding box center [686, 203] width 11 height 11
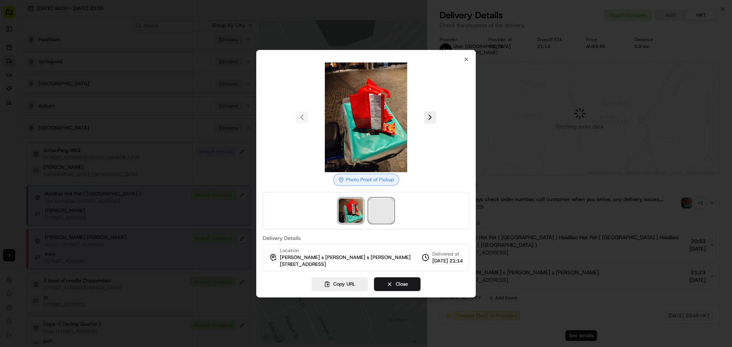
click at [378, 213] on span at bounding box center [381, 211] width 24 height 24
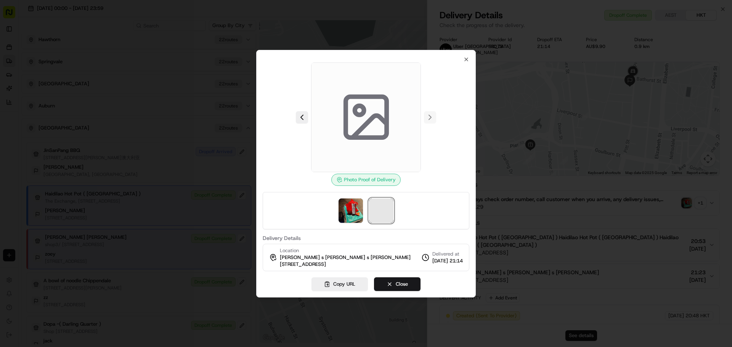
click at [381, 210] on span at bounding box center [381, 211] width 24 height 24
click at [350, 210] on img at bounding box center [350, 211] width 24 height 24
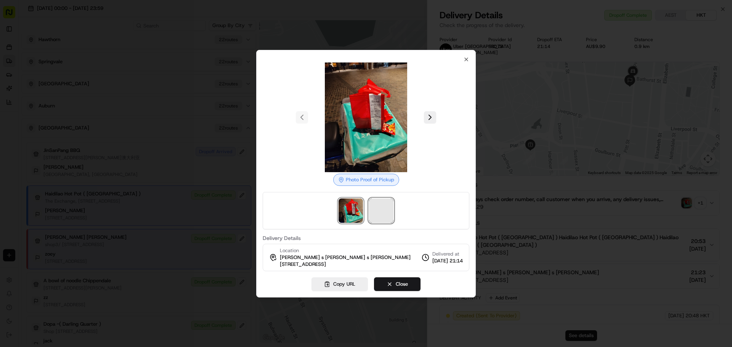
click at [371, 214] on span at bounding box center [381, 211] width 24 height 24
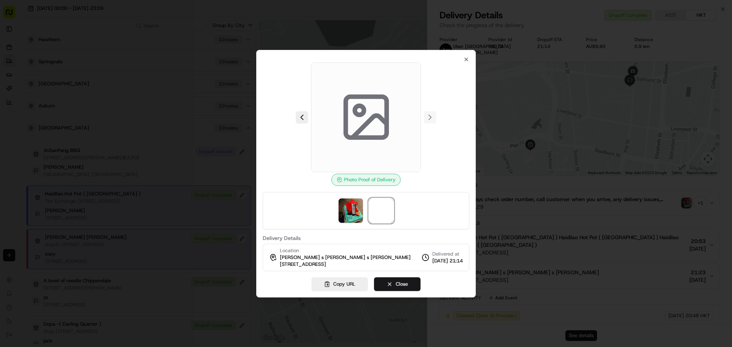
click at [377, 144] on icon at bounding box center [366, 117] width 54 height 54
click at [378, 144] on icon at bounding box center [366, 117] width 54 height 54
click at [389, 282] on button "Close" at bounding box center [397, 284] width 46 height 14
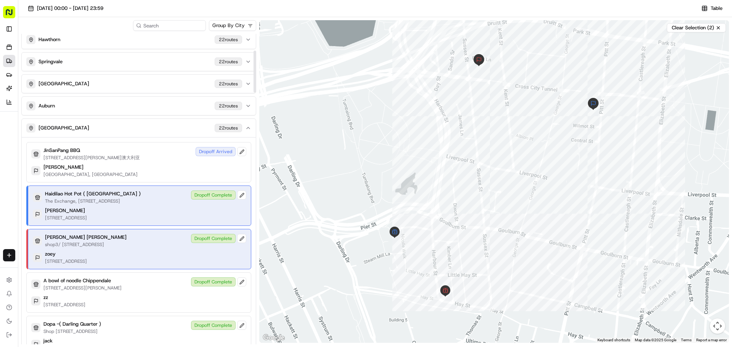
scroll to position [152, 0]
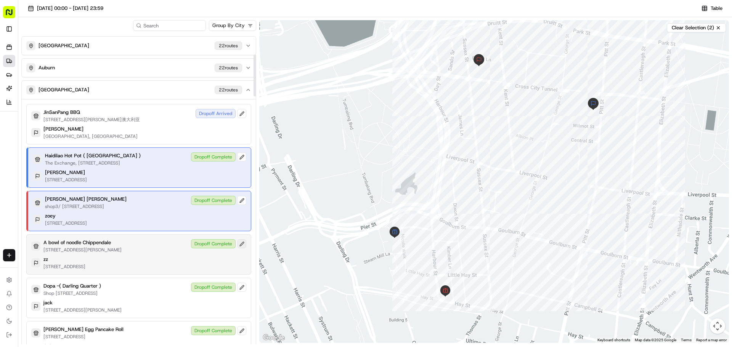
click at [239, 248] on button at bounding box center [241, 243] width 9 height 9
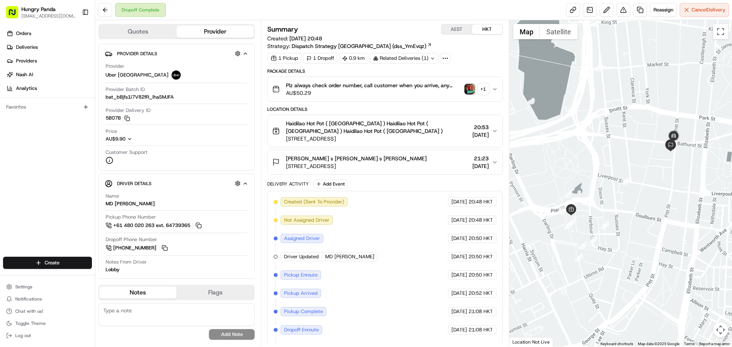
click at [469, 90] on img "button" at bounding box center [469, 89] width 11 height 11
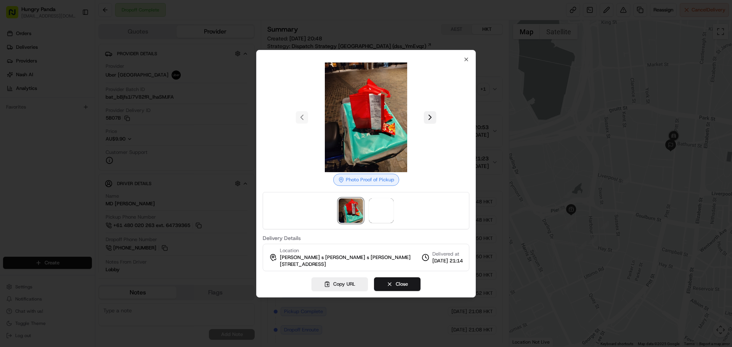
click at [431, 119] on button at bounding box center [430, 117] width 12 height 12
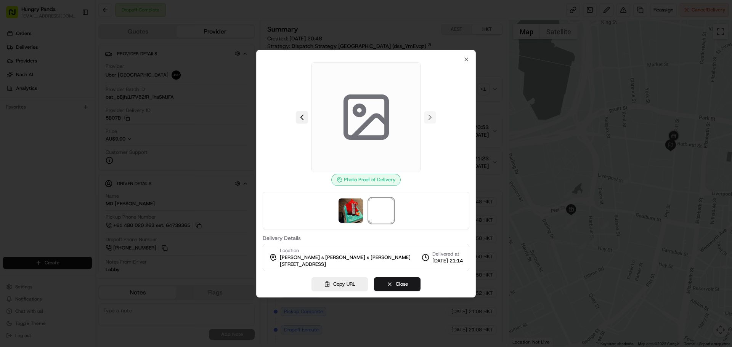
click at [299, 117] on button at bounding box center [302, 117] width 12 height 12
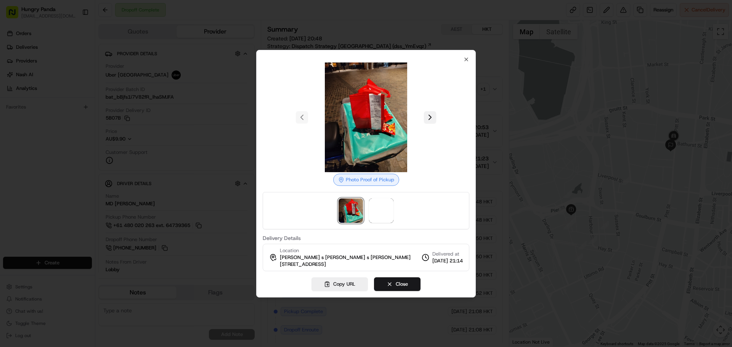
click at [426, 118] on button at bounding box center [430, 117] width 12 height 12
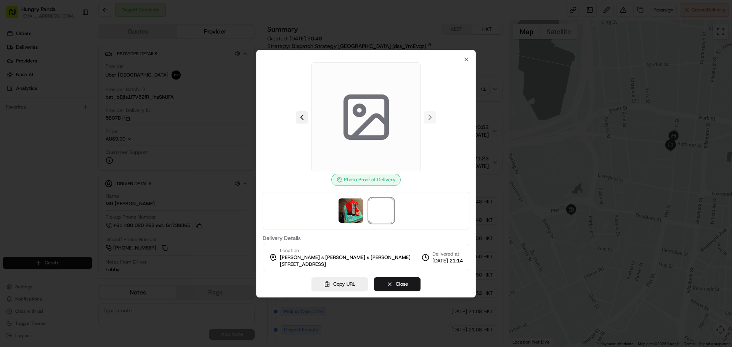
click at [299, 120] on button at bounding box center [302, 117] width 12 height 12
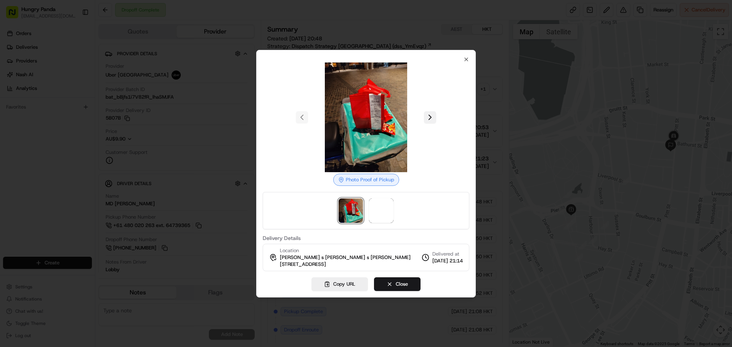
click at [427, 119] on button at bounding box center [430, 117] width 12 height 12
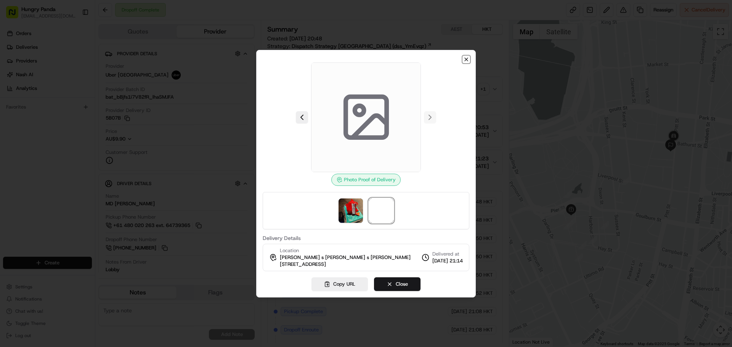
click at [464, 57] on icon "button" at bounding box center [466, 59] width 6 height 6
